Goal: Task Accomplishment & Management: Complete application form

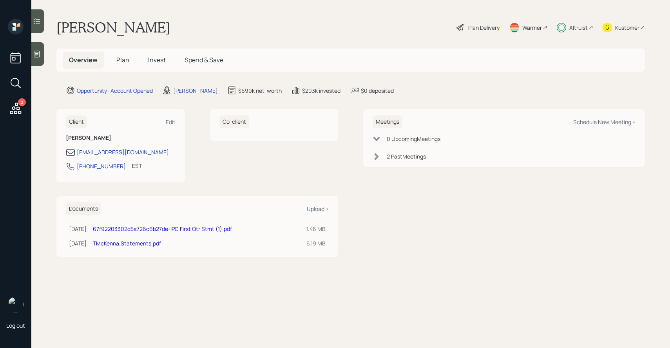
click at [127, 57] on span "Plan" at bounding box center [122, 60] width 13 height 9
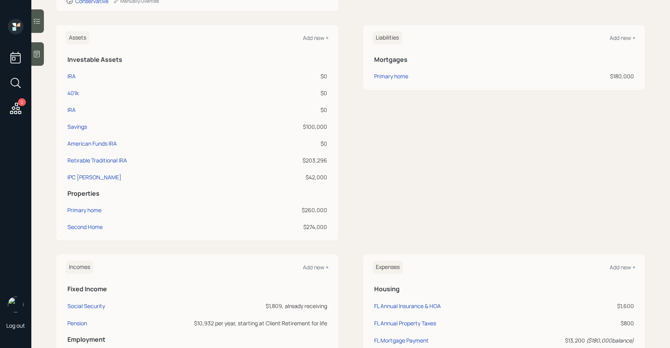
scroll to position [116, 0]
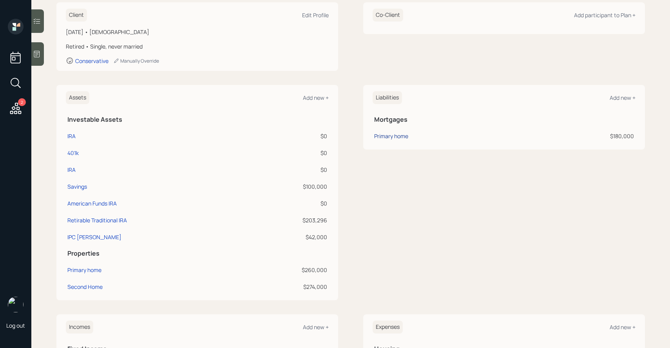
click at [390, 139] on div "Primary home" at bounding box center [391, 136] width 34 height 8
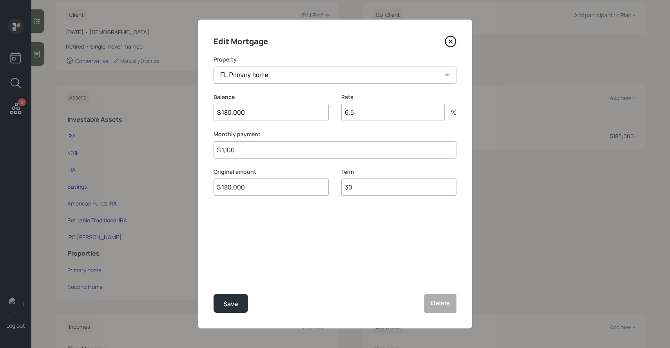
click at [271, 116] on input "$ 180,000" at bounding box center [270, 112] width 115 height 17
type input "$ 180,001"
click at [213, 294] on button "Save" at bounding box center [230, 303] width 34 height 19
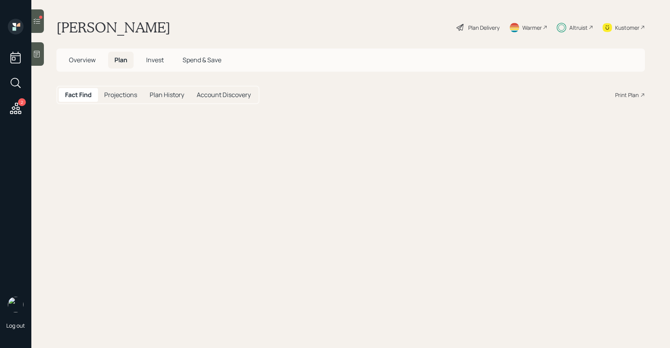
click at [36, 22] on icon at bounding box center [37, 21] width 8 height 8
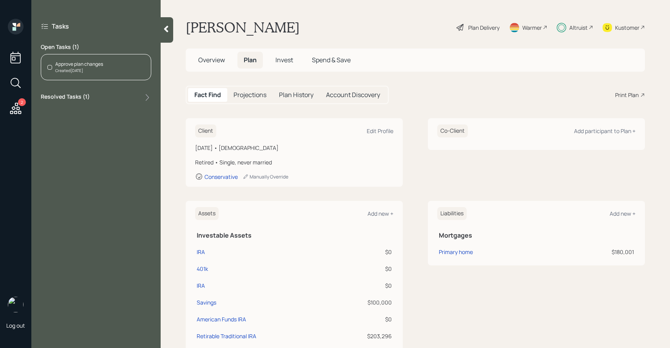
click at [73, 67] on div "Approve plan changes" at bounding box center [79, 64] width 48 height 7
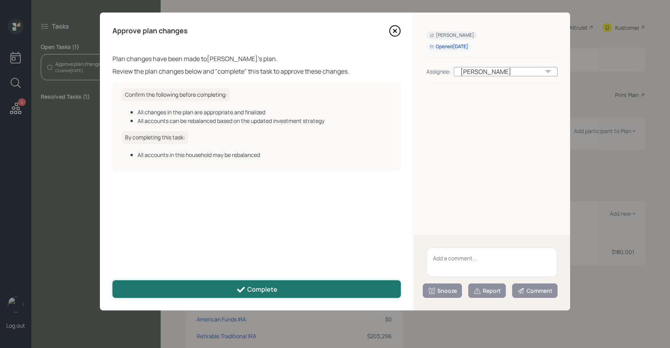
click at [207, 282] on button "Complete" at bounding box center [256, 289] width 288 height 18
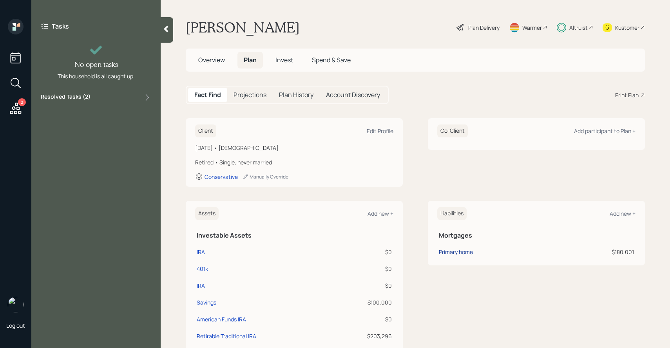
click at [467, 251] on div "Primary home" at bounding box center [456, 252] width 34 height 8
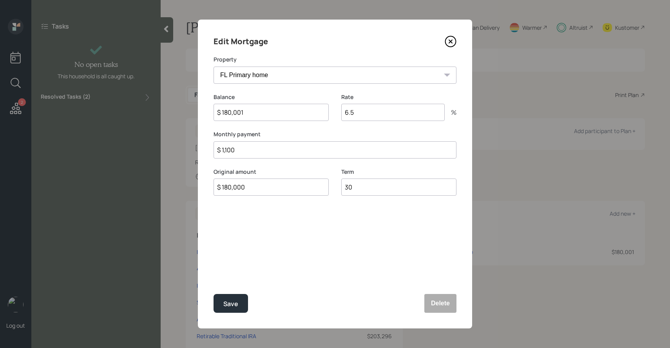
click at [300, 151] on input "$ 1,100" at bounding box center [334, 149] width 243 height 17
click at [271, 113] on input "$ 180,001" at bounding box center [270, 112] width 115 height 17
type input "$ 180,000"
click at [213, 294] on button "Save" at bounding box center [230, 303] width 34 height 19
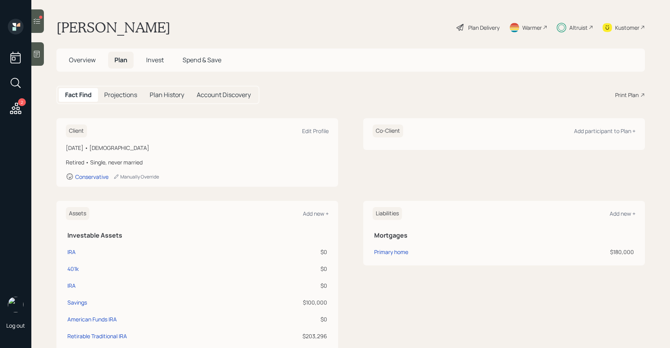
click at [36, 23] on icon at bounding box center [37, 21] width 8 height 8
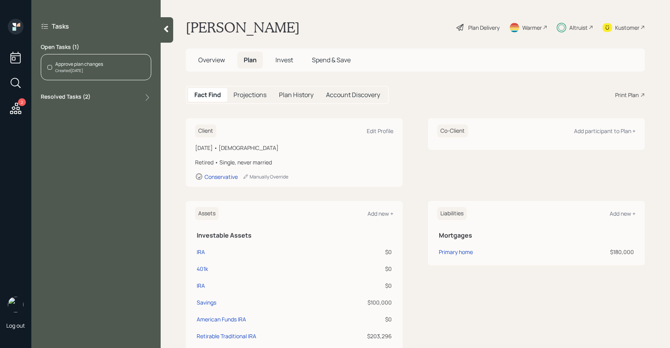
click at [91, 67] on div "Approve plan changes" at bounding box center [79, 64] width 48 height 7
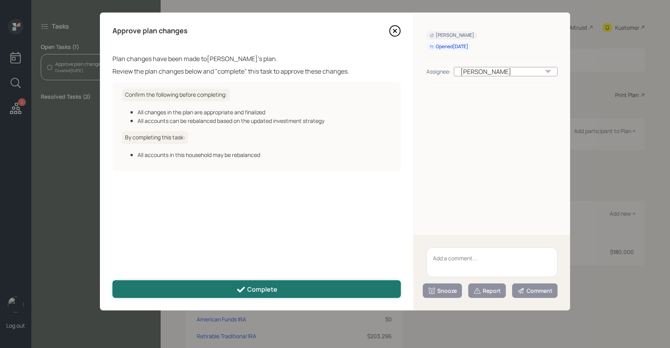
click at [224, 282] on button "Complete" at bounding box center [256, 289] width 288 height 18
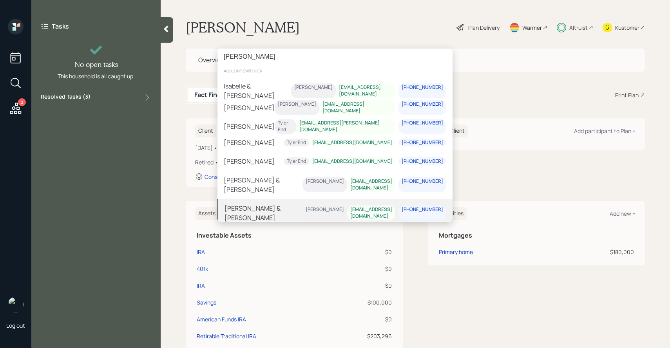
scroll to position [24, 0]
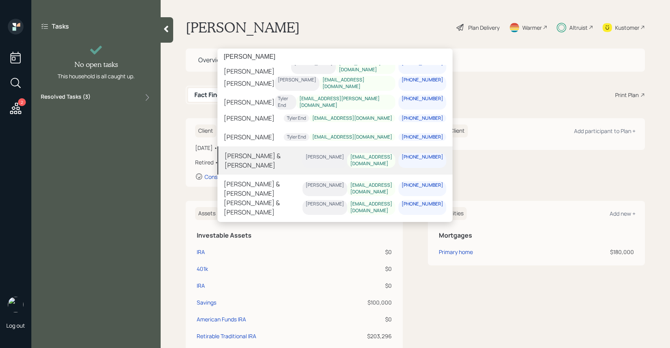
type input "[PERSON_NAME]"
click at [264, 166] on div "[PERSON_NAME] & [PERSON_NAME]" at bounding box center [263, 160] width 78 height 19
